Goal: Information Seeking & Learning: Learn about a topic

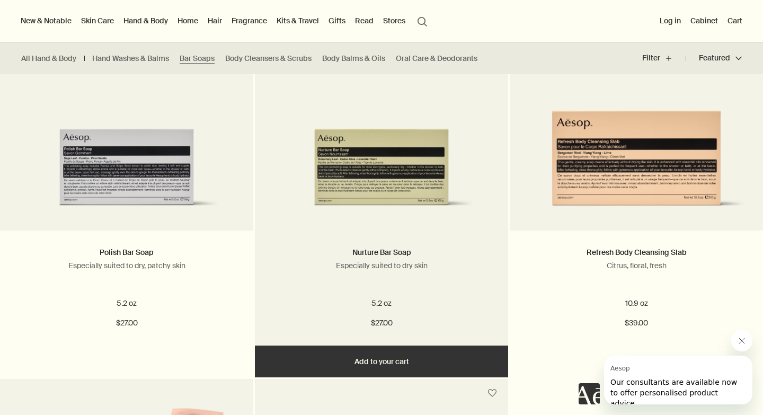
scroll to position [350, 0]
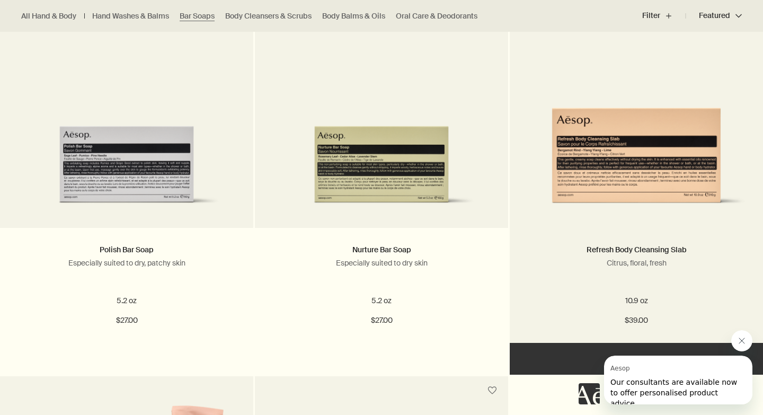
click at [607, 149] on img at bounding box center [635, 144] width 221 height 135
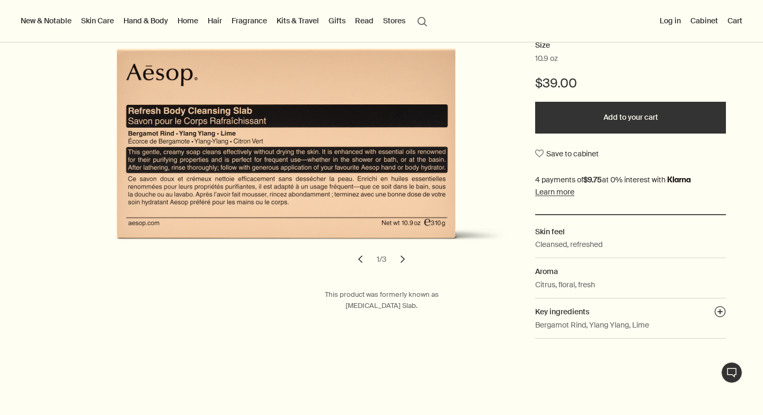
scroll to position [158, 0]
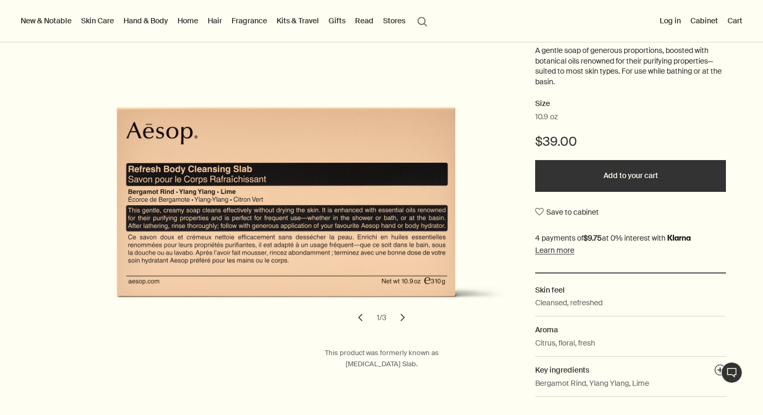
click at [404, 320] on button "chevron" at bounding box center [402, 317] width 23 height 23
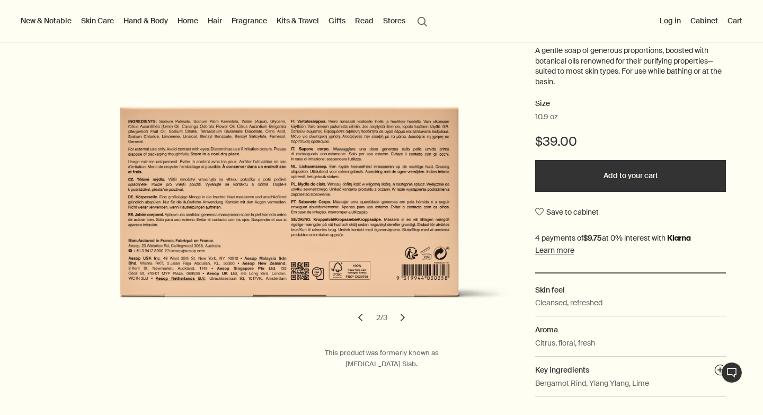
click at [404, 320] on button "chevron" at bounding box center [402, 317] width 23 height 23
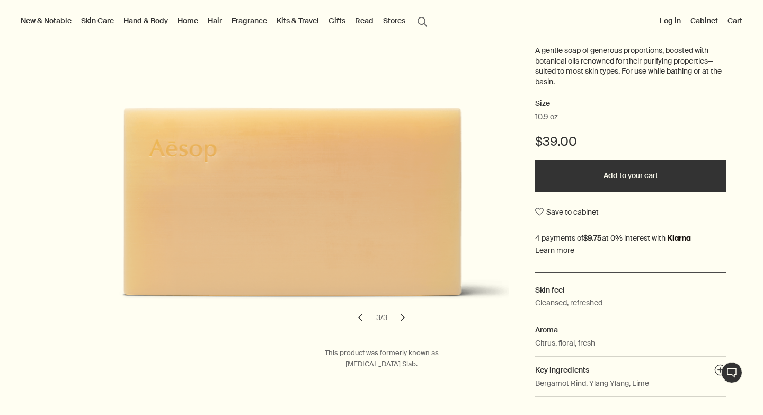
click at [404, 320] on button "chevron" at bounding box center [402, 317] width 23 height 23
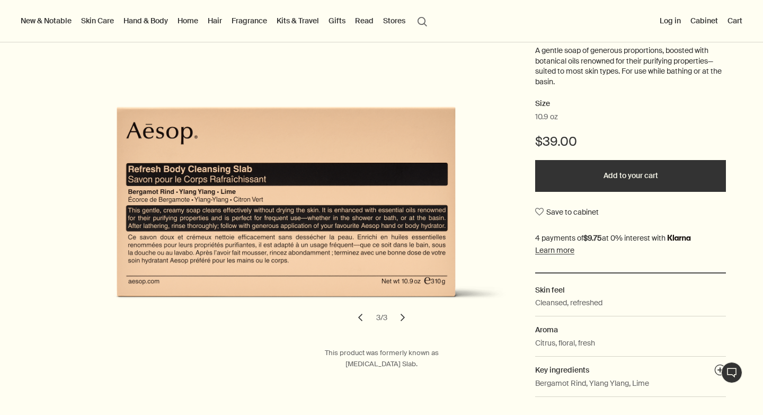
click at [404, 320] on button "chevron" at bounding box center [402, 317] width 23 height 23
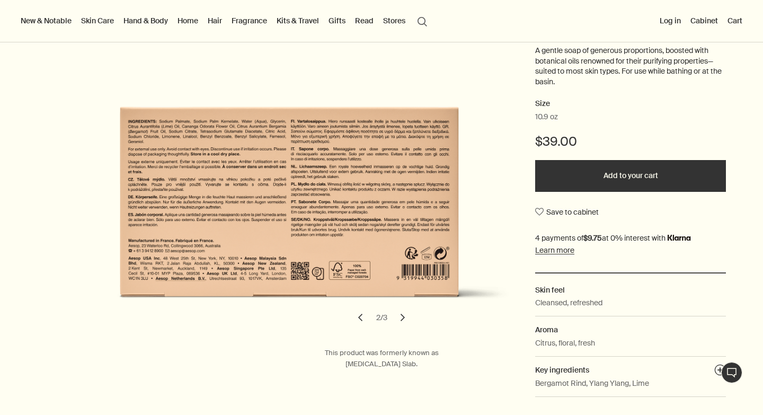
click at [404, 320] on button "chevron" at bounding box center [402, 317] width 23 height 23
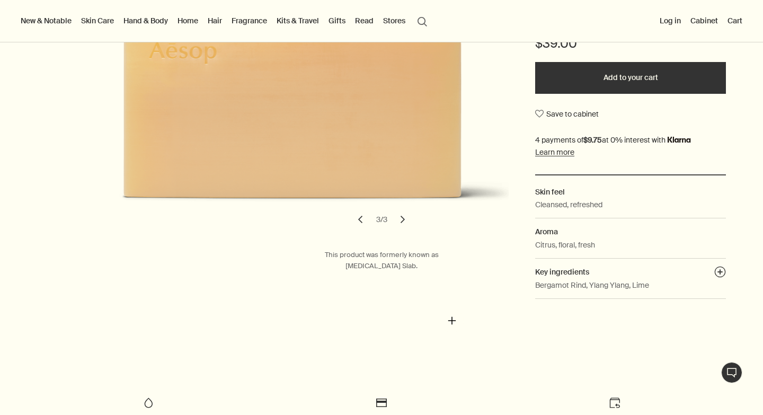
scroll to position [258, 0]
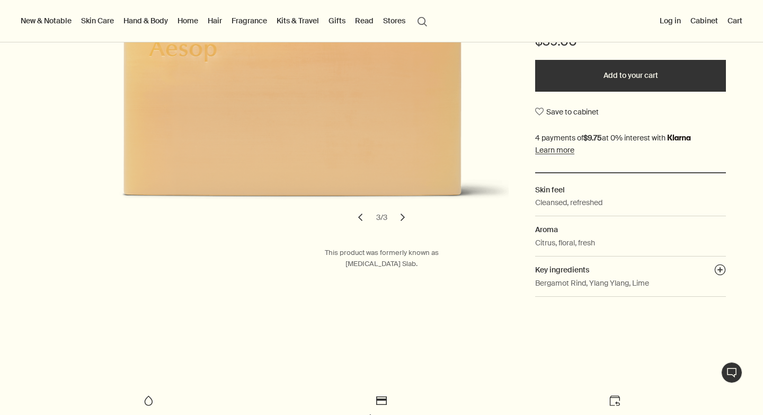
click at [556, 289] on dd "Bergamot Rind, Ylang Ylang, Lime" at bounding box center [630, 287] width 191 height 20
click at [718, 269] on button "plusAndCloseWithCircle" at bounding box center [720, 271] width 12 height 15
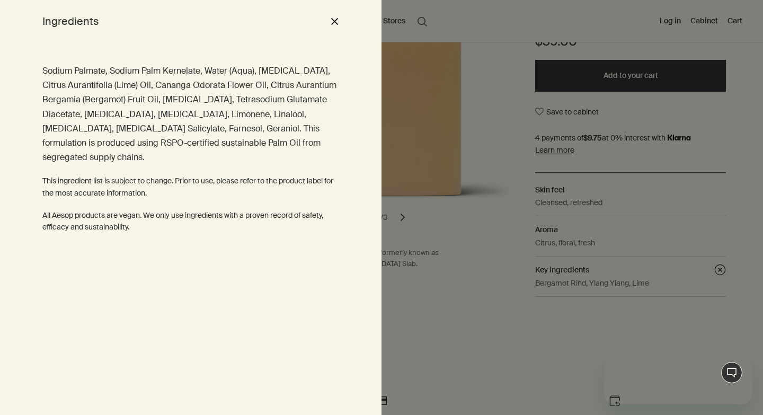
scroll to position [0, 0]
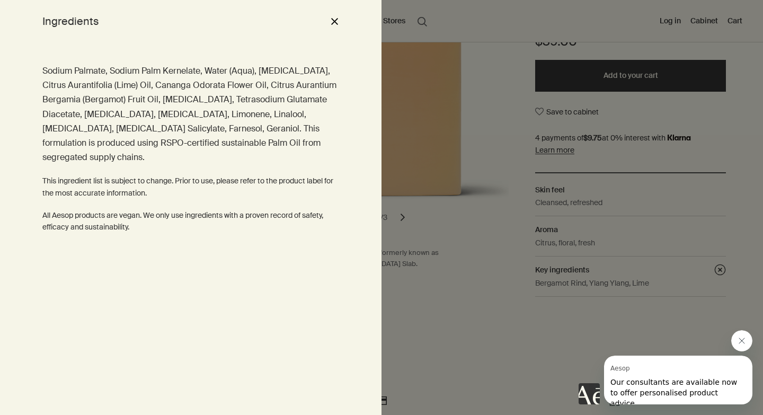
click at [332, 21] on button "close" at bounding box center [334, 21] width 13 height 18
